Goal: Use online tool/utility: Utilize a website feature to perform a specific function

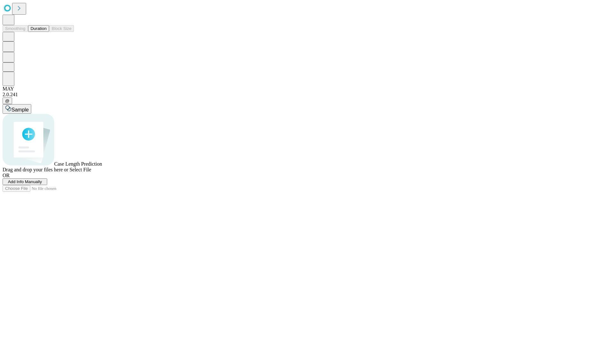
click at [42, 184] on span "Add Info Manually" at bounding box center [25, 181] width 34 height 5
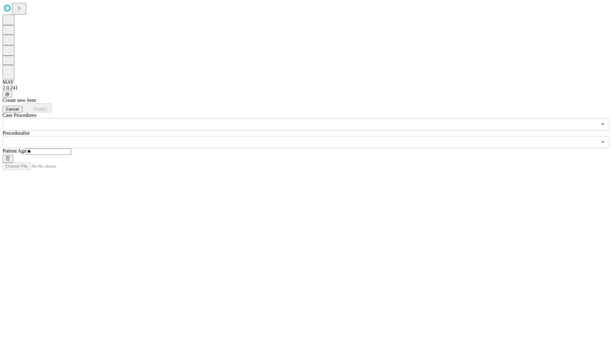
type input "**"
click at [310, 136] on input "text" at bounding box center [300, 142] width 594 height 12
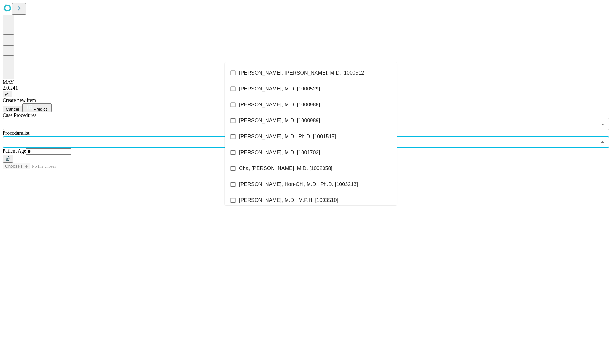
click at [311, 73] on li "[PERSON_NAME], [PERSON_NAME], M.D. [1000512]" at bounding box center [311, 73] width 172 height 16
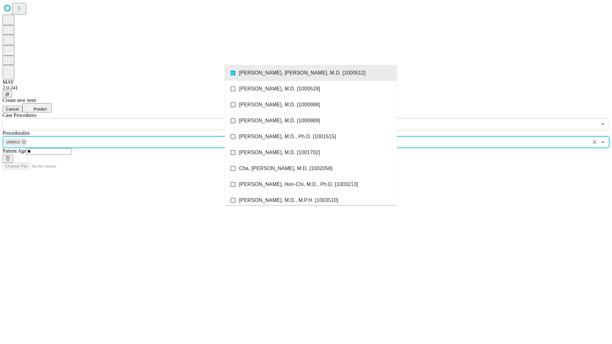
click at [134, 118] on input "text" at bounding box center [300, 124] width 594 height 12
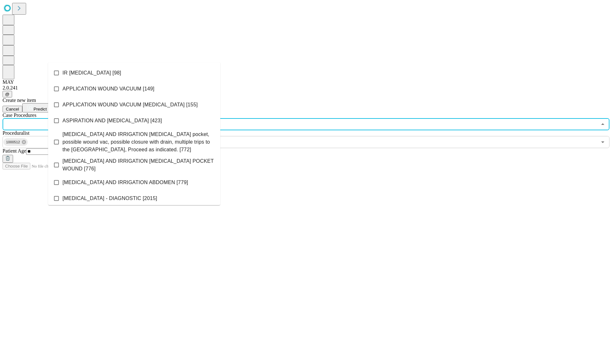
click at [134, 73] on li "IR [MEDICAL_DATA] [98]" at bounding box center [134, 73] width 172 height 16
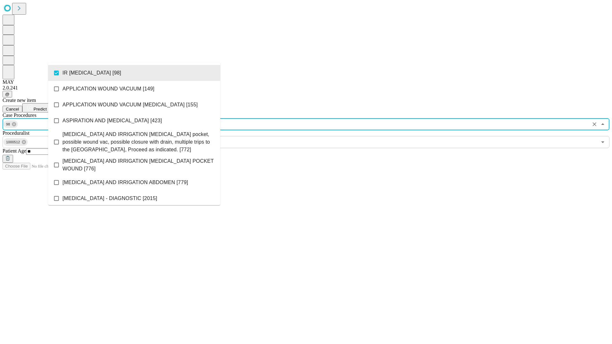
click at [47, 107] on span "Predict" at bounding box center [39, 109] width 13 height 5
